Goal: Navigation & Orientation: Understand site structure

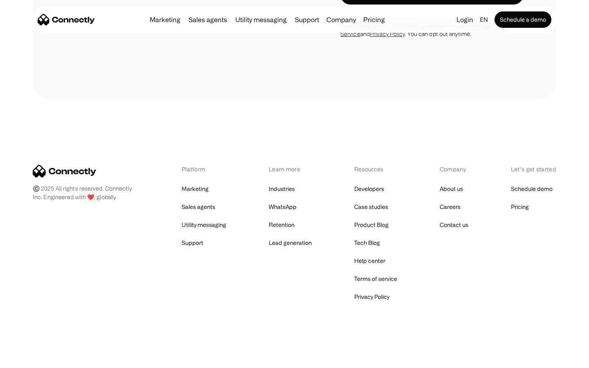
scroll to position [330, 0]
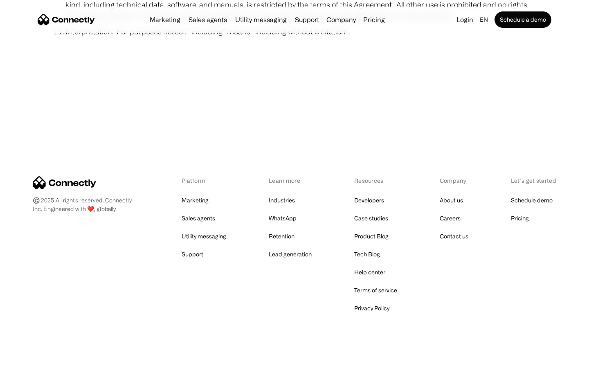
scroll to position [3006, 0]
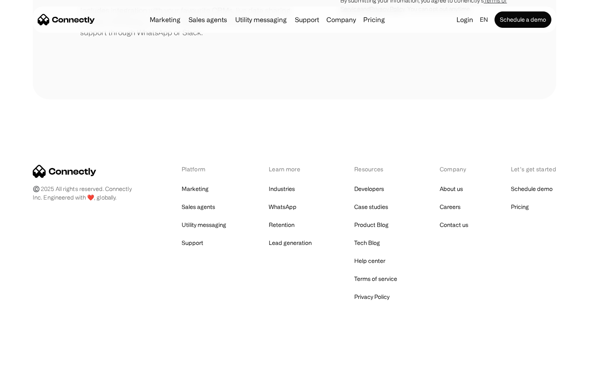
scroll to position [380, 0]
